Goal: Task Accomplishment & Management: Use online tool/utility

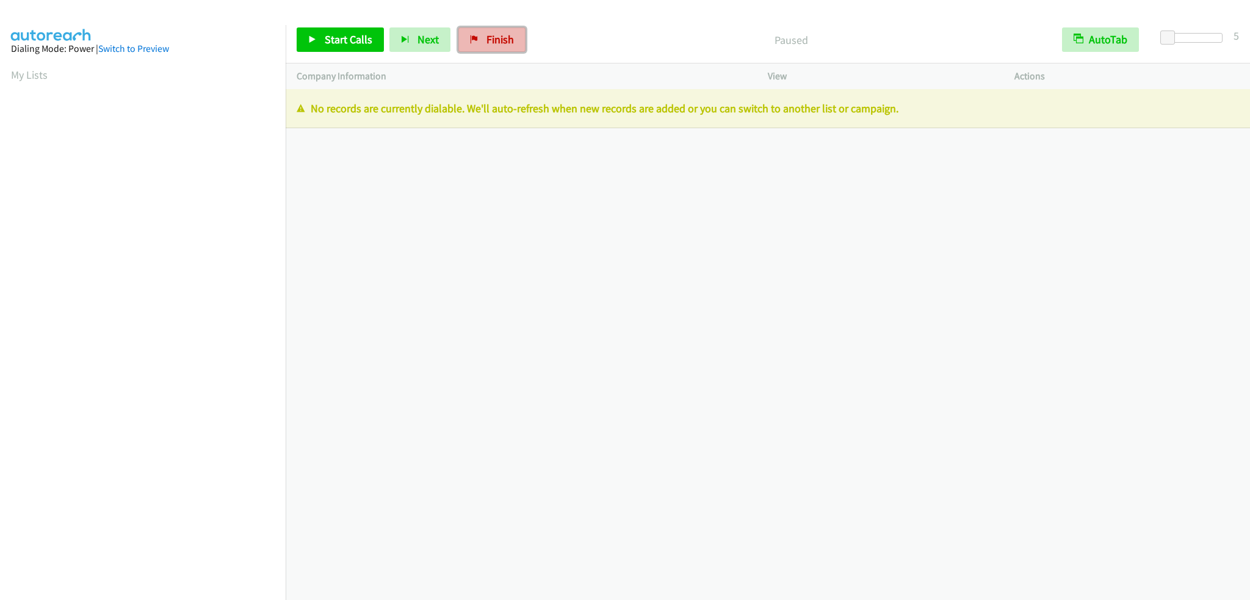
click at [487, 40] on span "Finish" at bounding box center [500, 39] width 27 height 14
click at [485, 51] on link "Finish" at bounding box center [491, 39] width 67 height 24
